Goal: Browse casually

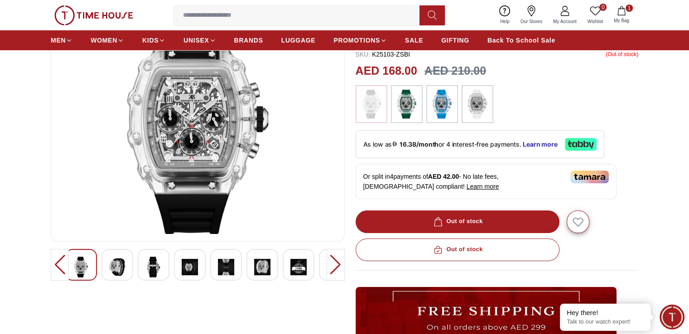
scroll to position [45, 0]
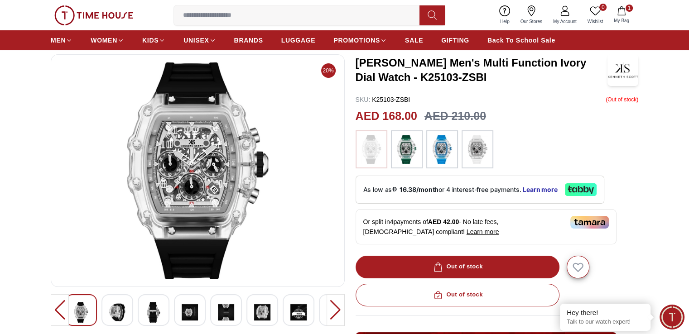
click at [334, 307] on div at bounding box center [336, 311] width 18 height 32
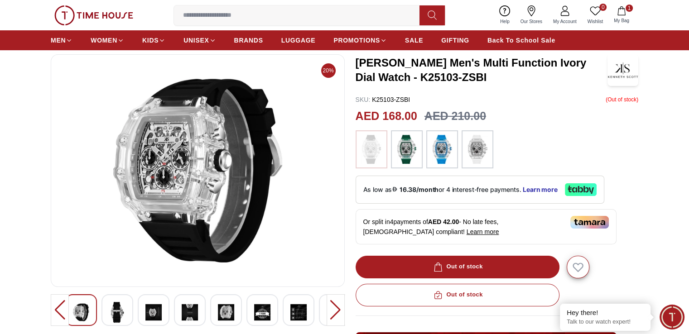
click at [334, 307] on div at bounding box center [336, 311] width 18 height 32
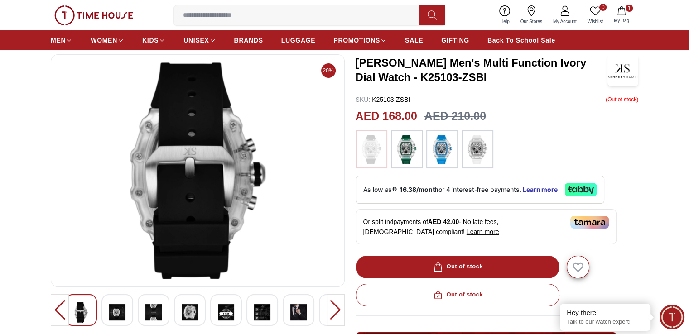
click at [334, 307] on div at bounding box center [336, 311] width 18 height 32
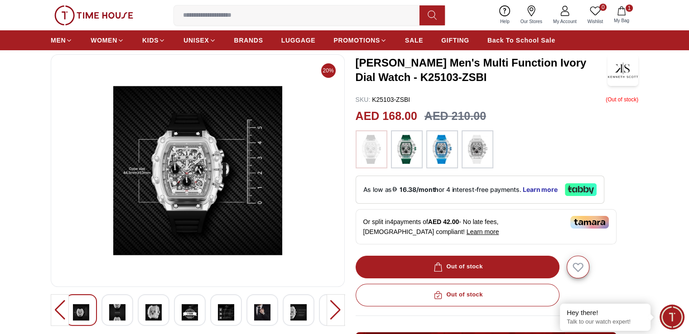
click at [334, 307] on div at bounding box center [336, 311] width 18 height 32
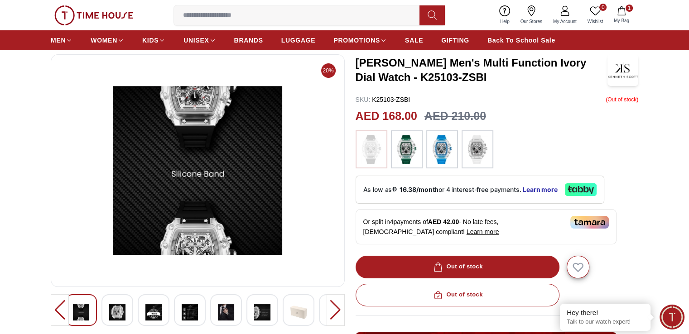
click at [334, 307] on div at bounding box center [336, 311] width 18 height 32
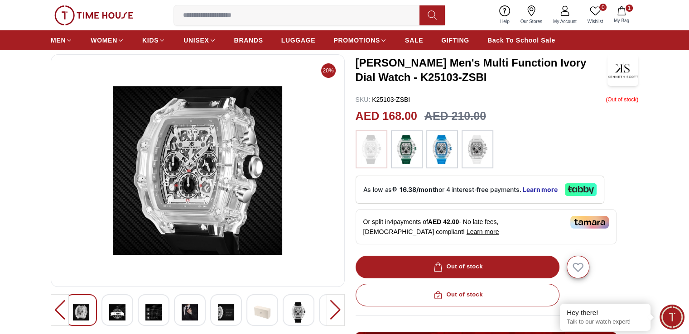
click at [334, 307] on div at bounding box center [336, 311] width 18 height 32
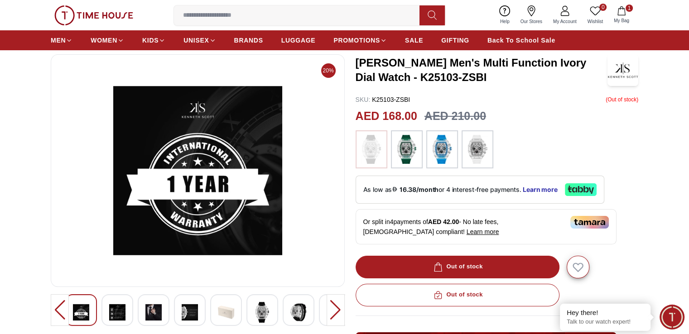
click at [334, 307] on div at bounding box center [336, 311] width 18 height 32
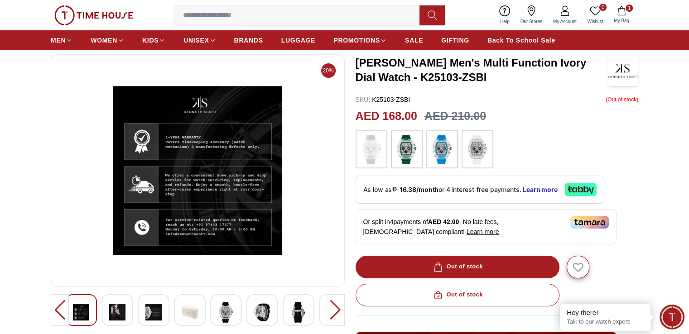
click at [334, 307] on div at bounding box center [336, 311] width 18 height 32
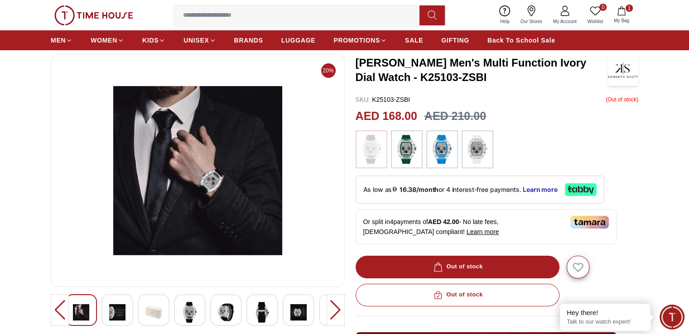
click at [334, 307] on div at bounding box center [336, 311] width 18 height 32
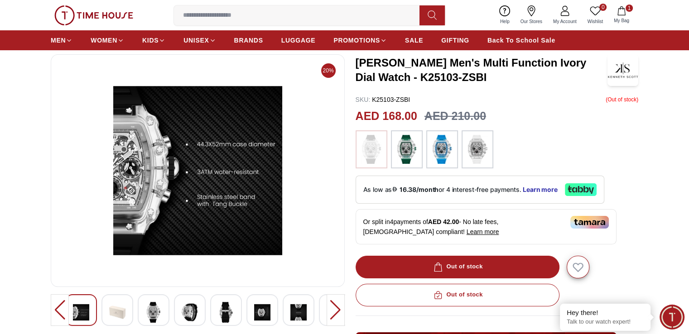
click at [334, 307] on div at bounding box center [336, 311] width 18 height 32
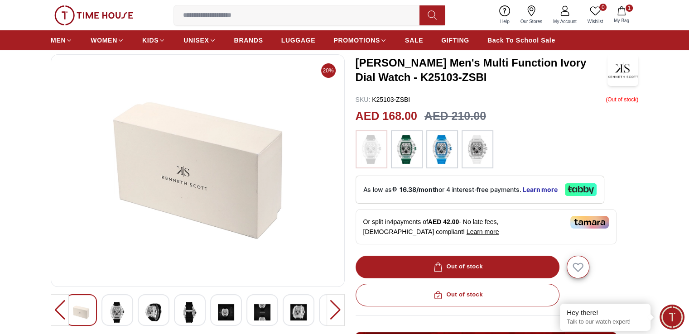
click at [334, 307] on div at bounding box center [336, 311] width 18 height 32
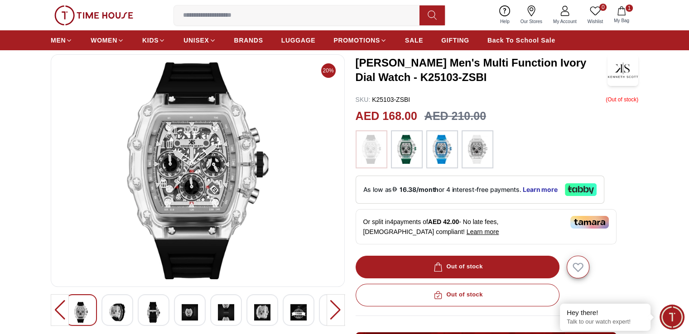
click at [334, 307] on div at bounding box center [336, 311] width 18 height 32
